Goal: Task Accomplishment & Management: Complete application form

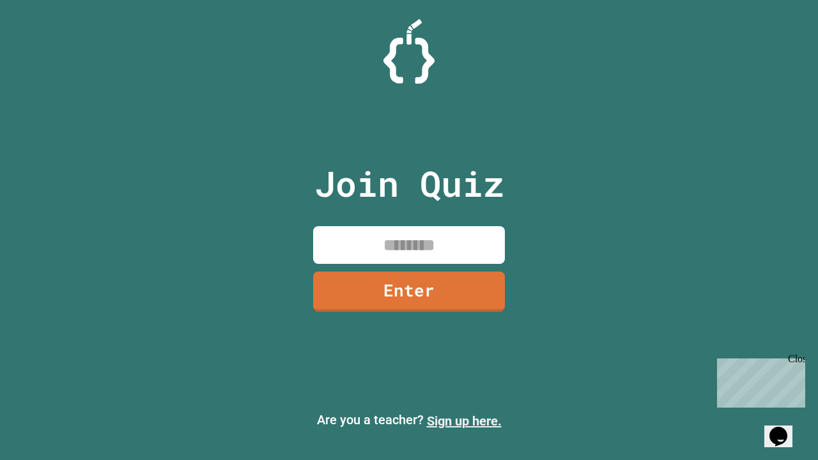
click at [464, 421] on link "Sign up here." at bounding box center [464, 421] width 75 height 15
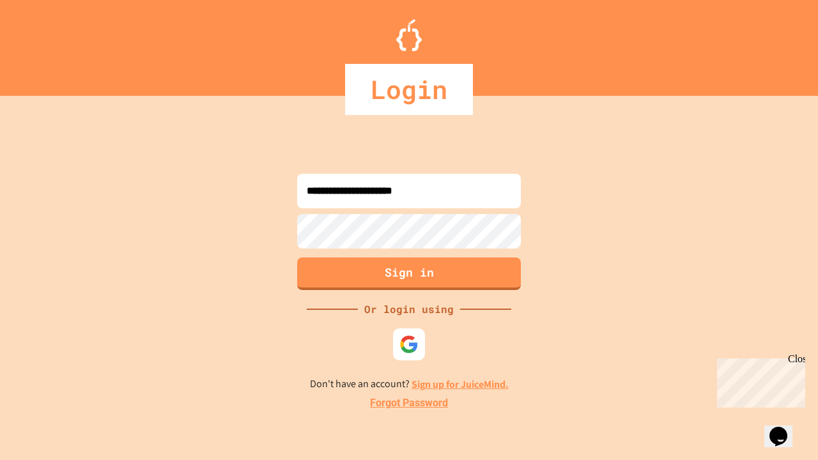
type input "**********"
